Goal: Entertainment & Leisure: Consume media (video, audio)

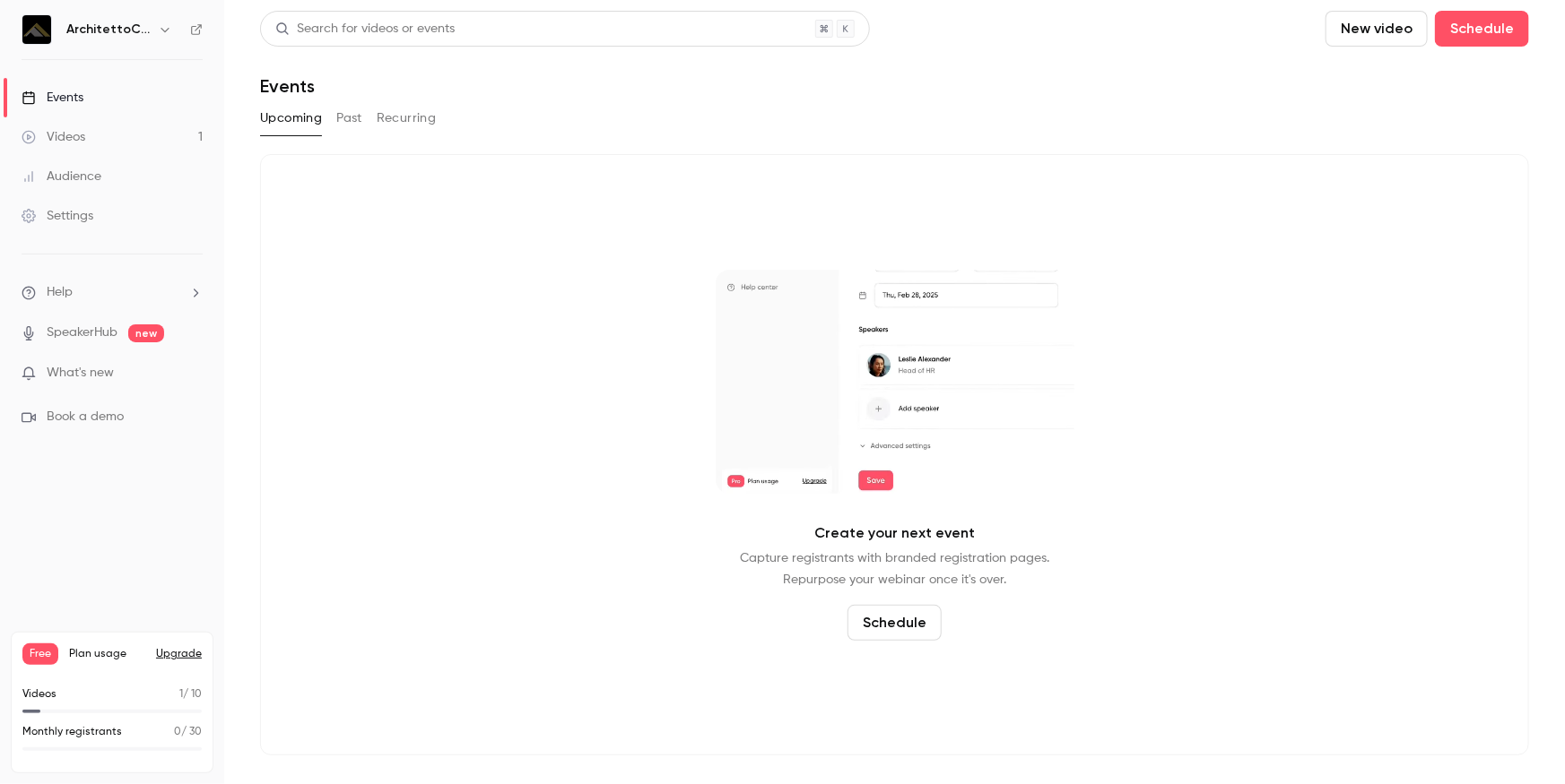
click at [65, 140] on div "Videos" at bounding box center [53, 137] width 64 height 18
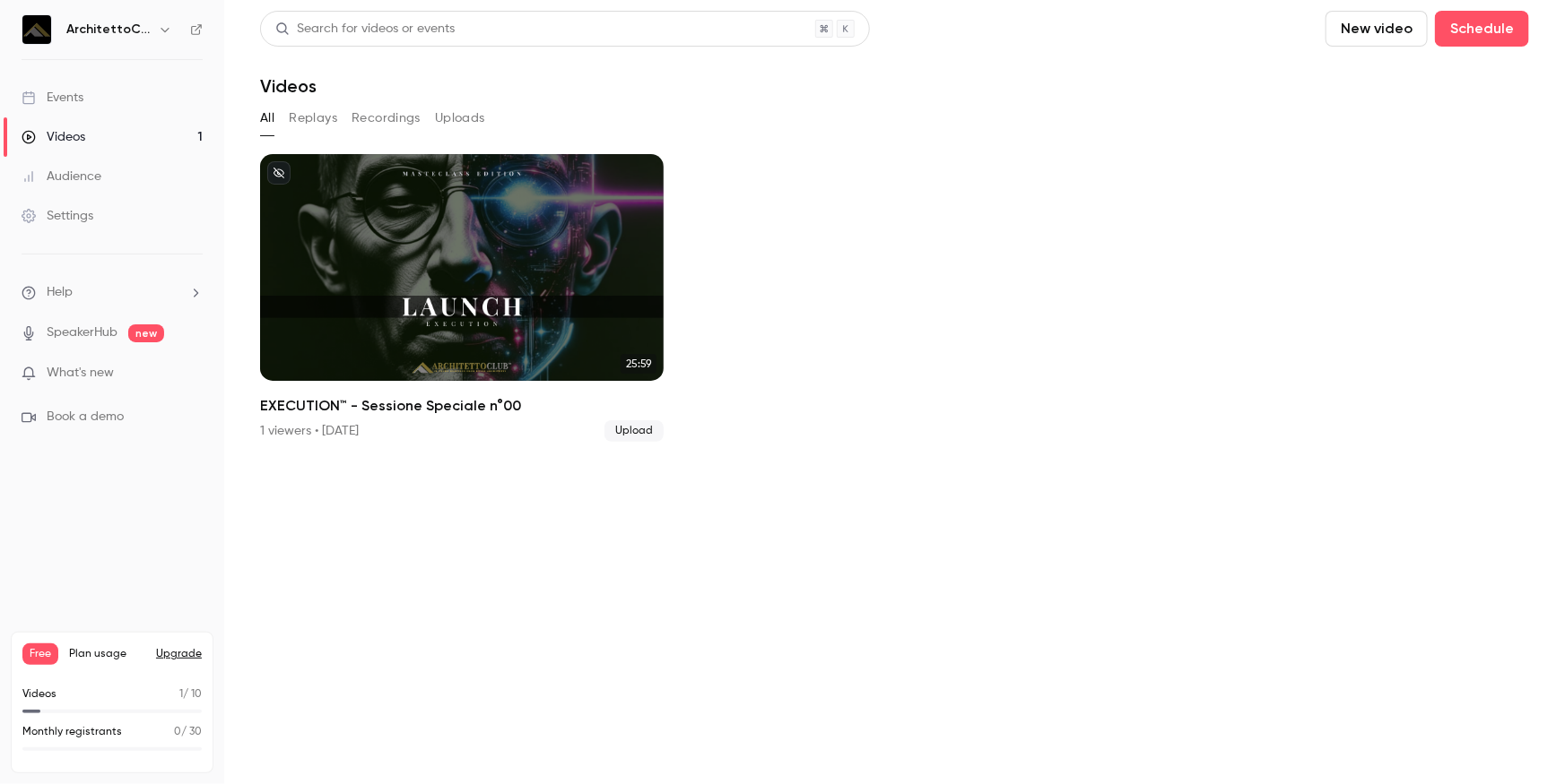
click at [83, 138] on div "Videos" at bounding box center [53, 137] width 64 height 18
